Goal: Transaction & Acquisition: Obtain resource

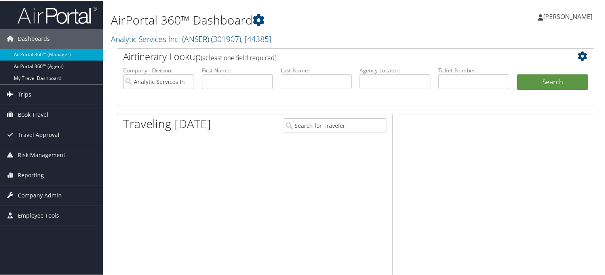
click at [29, 93] on span "Trips" at bounding box center [24, 94] width 13 height 20
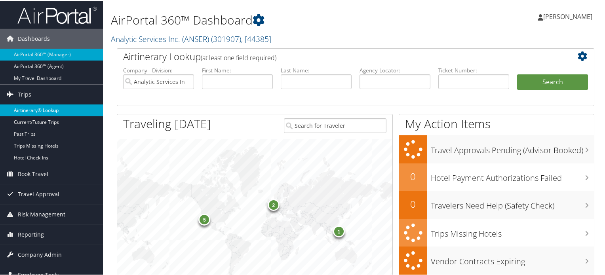
click at [30, 113] on link "Airtinerary® Lookup" at bounding box center [51, 110] width 103 height 12
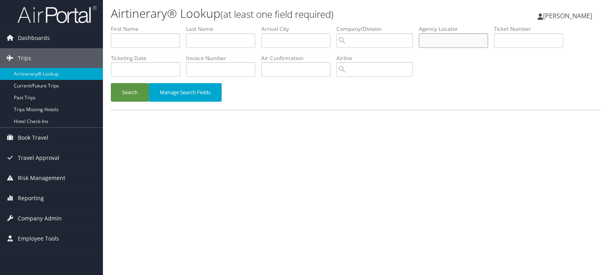
click at [453, 44] on input "text" at bounding box center [453, 40] width 69 height 15
paste input "CPZQBN"
type input "CPZQBN"
click at [125, 91] on button "Search" at bounding box center [130, 92] width 38 height 19
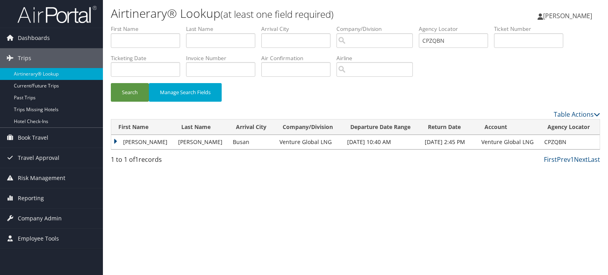
click at [116, 141] on td "[PERSON_NAME]" at bounding box center [142, 142] width 63 height 14
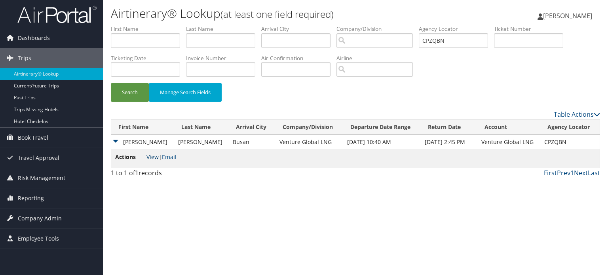
click at [151, 158] on link "View" at bounding box center [153, 157] width 12 height 8
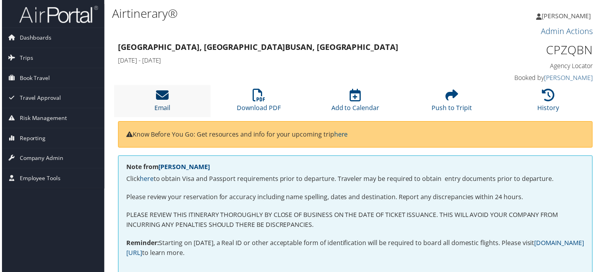
click at [162, 93] on icon at bounding box center [161, 96] width 13 height 13
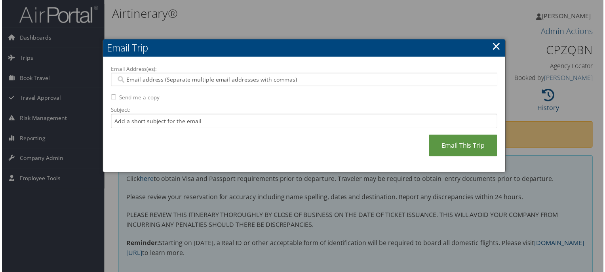
click at [269, 76] on input "Email Address(es):" at bounding box center [304, 80] width 379 height 8
paste input "LACEVES@VENTUREGLOBALLNG.COM"
type input "LACEVES@VENTUREGLOBALLNG.COM"
paste input "LACEVES@VGLNG.COM"
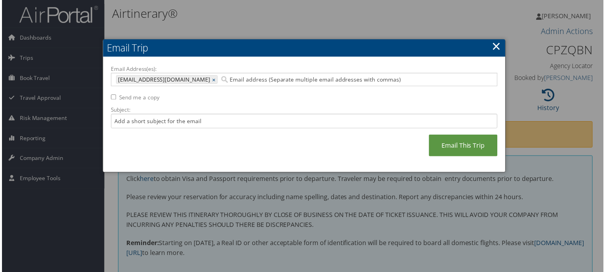
type input "LACEVES@VGLNG.COM"
type input "LACEVES@VENTUREGLOBALLNG.COM, LACEVES@VGLNG.COM"
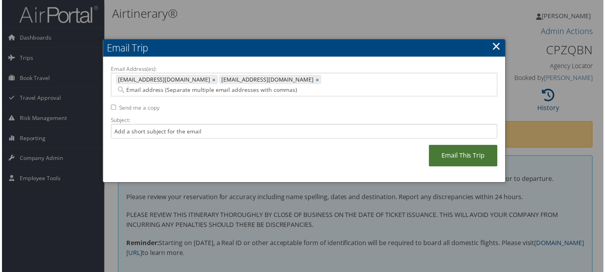
click at [466, 147] on link "Email This Trip" at bounding box center [464, 157] width 69 height 22
